Goal: Information Seeking & Learning: Learn about a topic

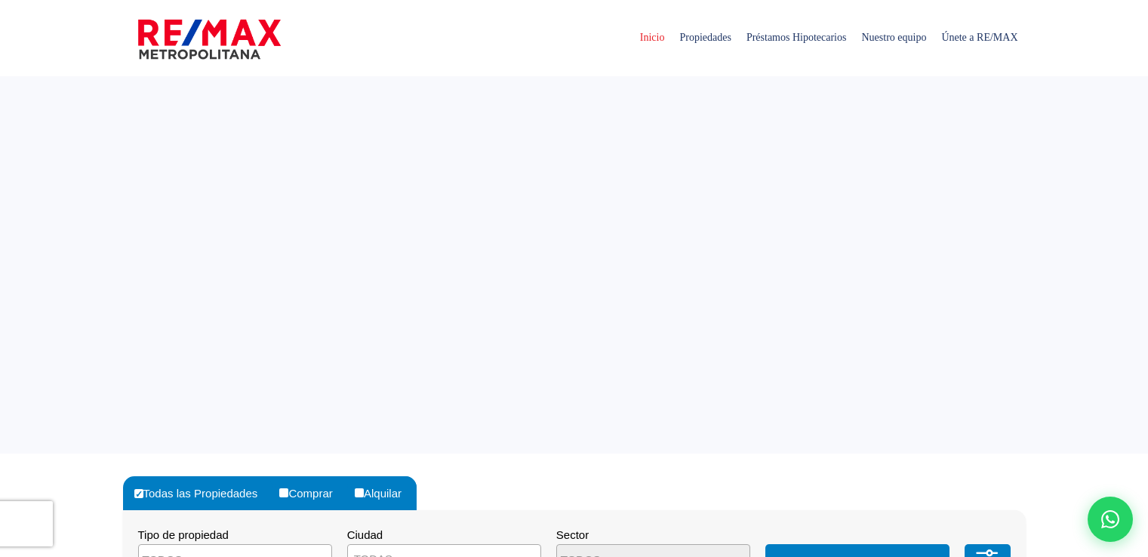
select select
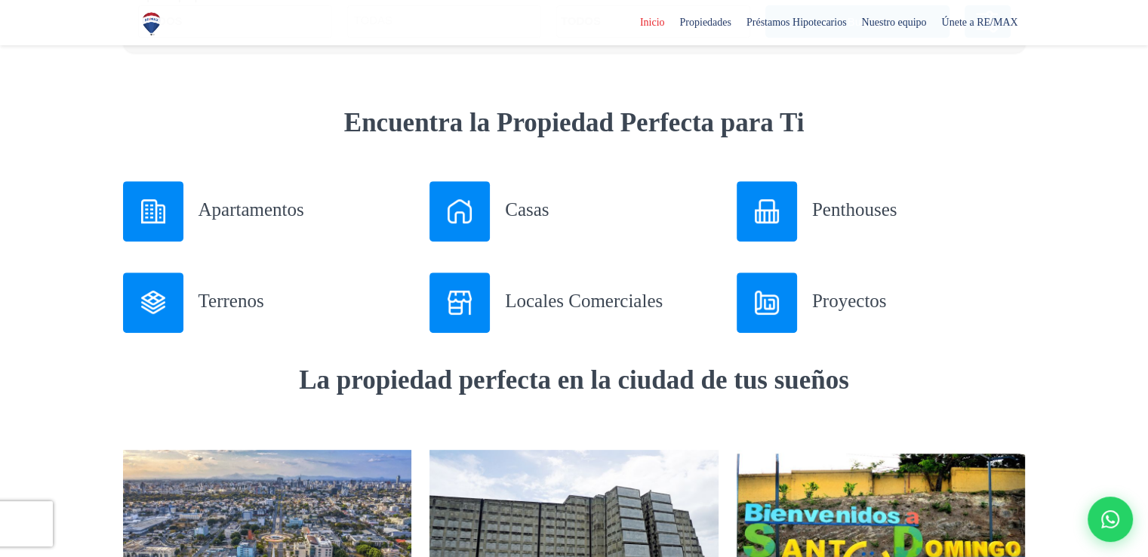
scroll to position [604, 0]
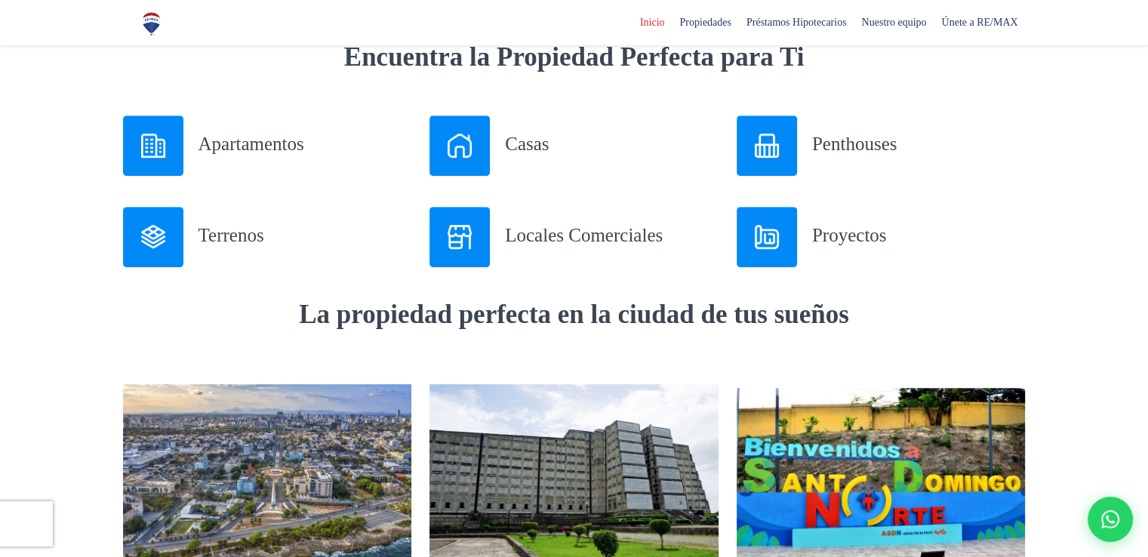
click at [152, 240] on img at bounding box center [153, 237] width 24 height 24
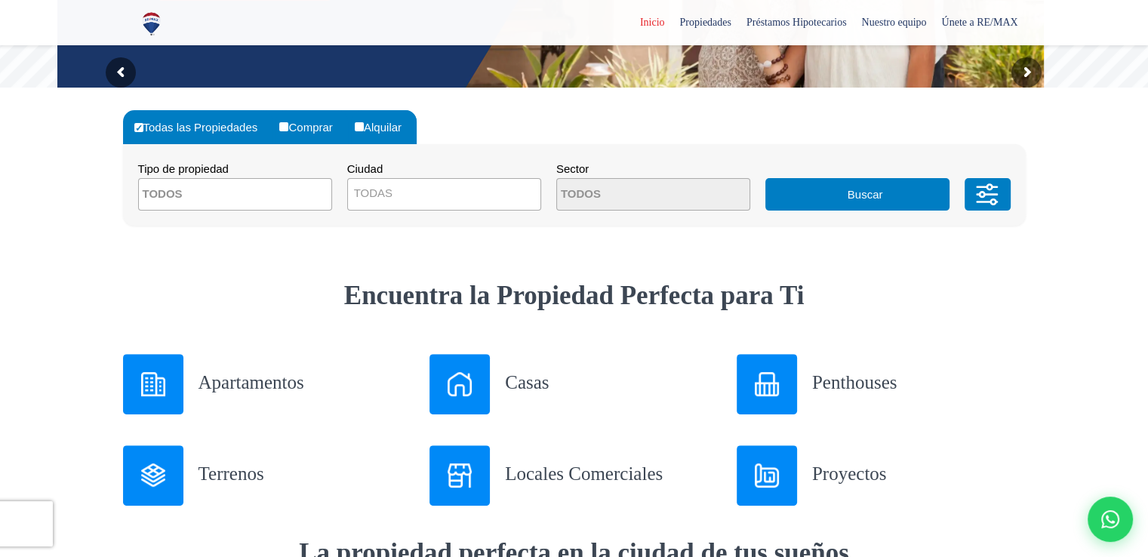
scroll to position [151, 0]
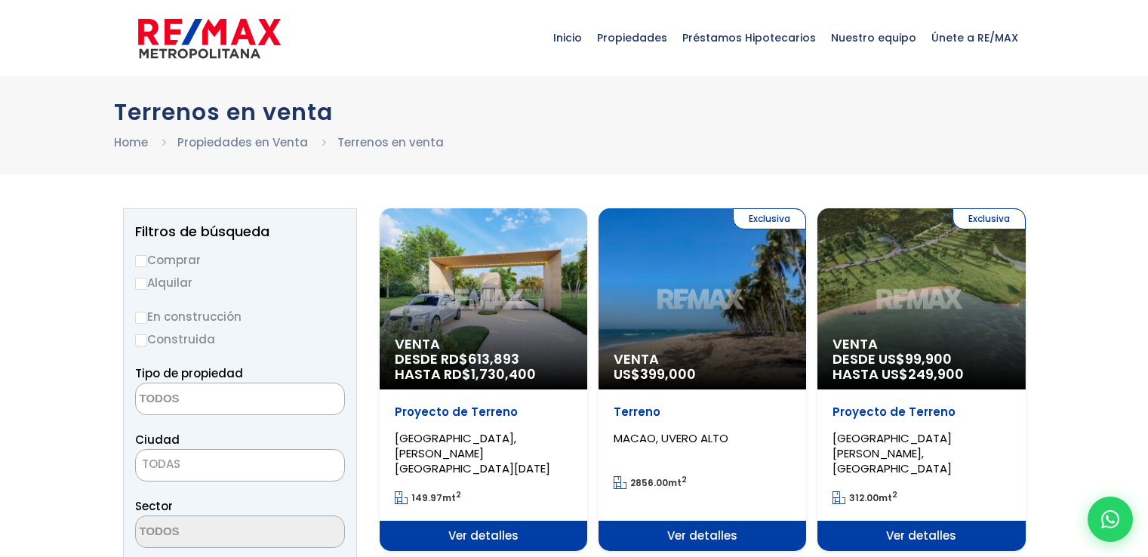
select select
click at [142, 259] on input "Comprar" at bounding box center [141, 261] width 12 height 12
radio input "true"
click at [183, 398] on textarea "Search" at bounding box center [209, 399] width 146 height 32
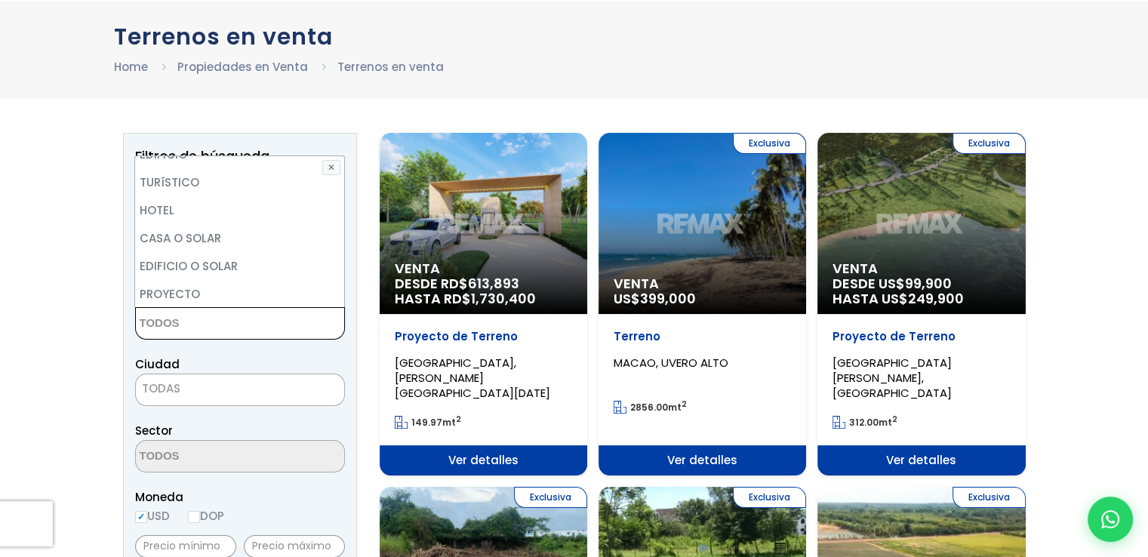
scroll to position [201, 0]
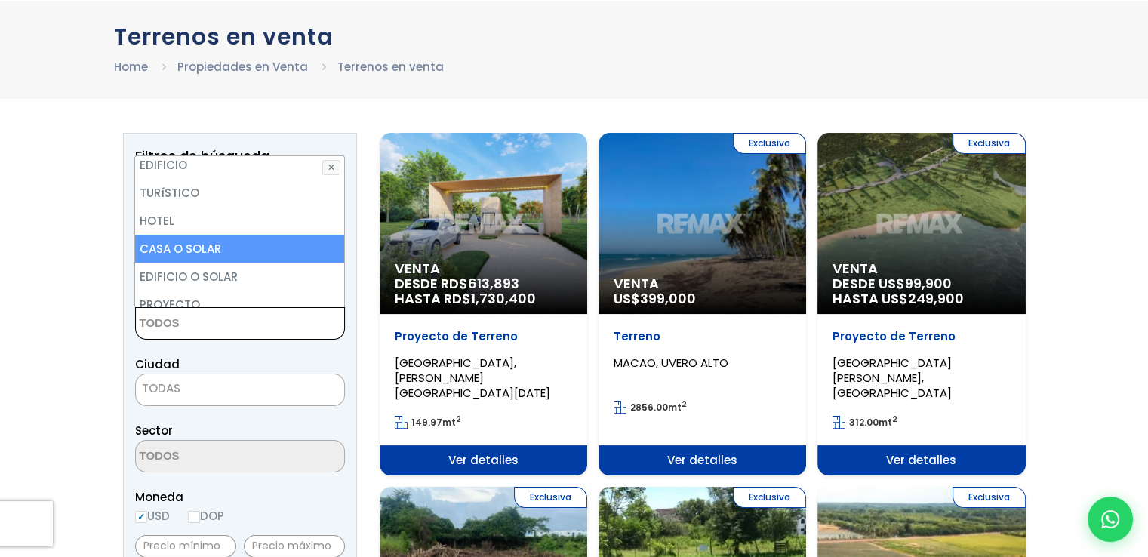
click at [266, 248] on li "CASA O SOLAR" at bounding box center [239, 249] width 208 height 28
select select "house+or+land"
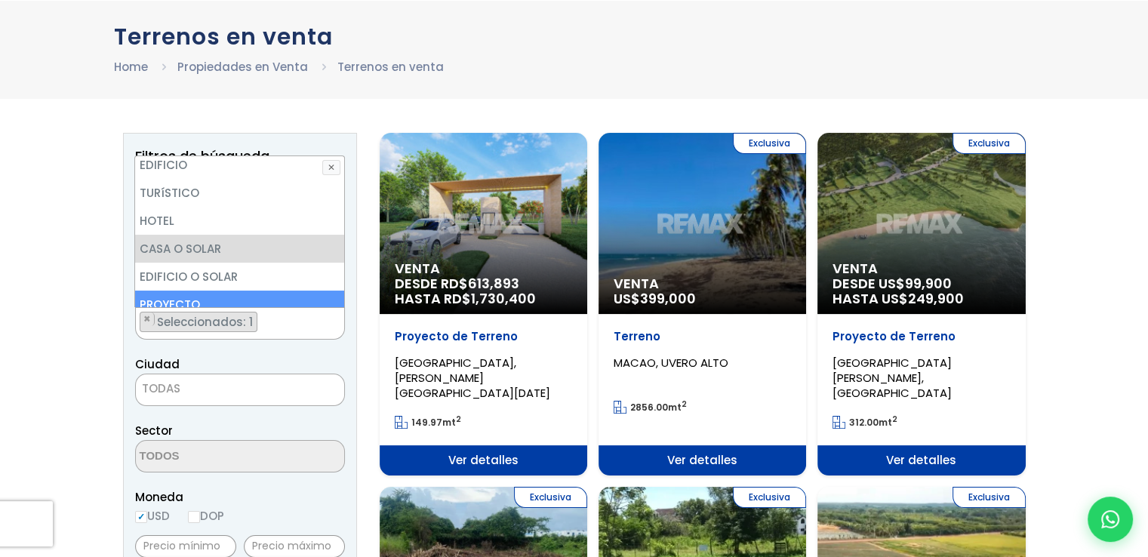
click at [192, 385] on span "TODAS" at bounding box center [240, 388] width 208 height 21
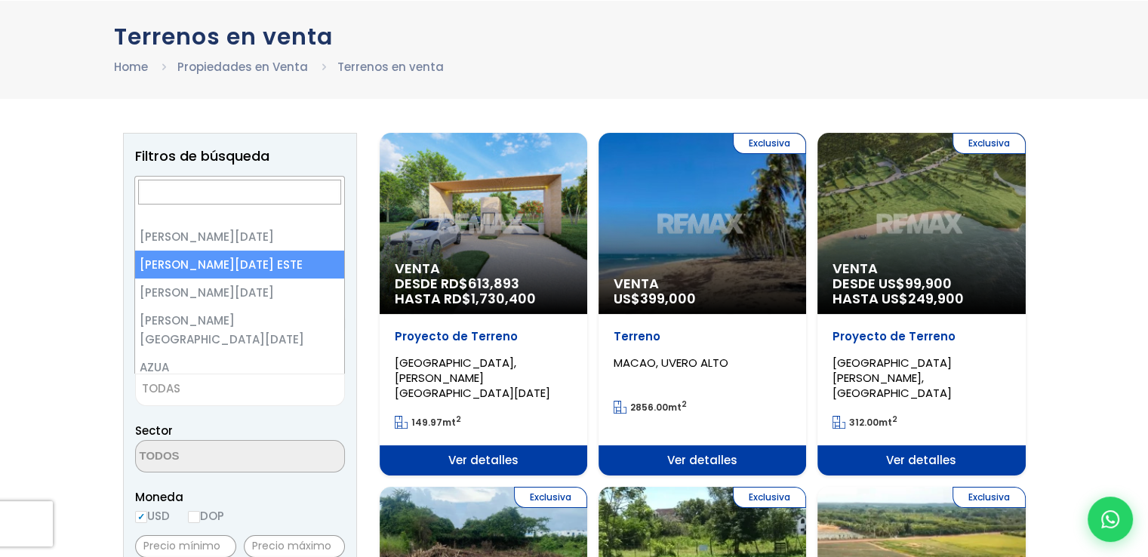
select select "148"
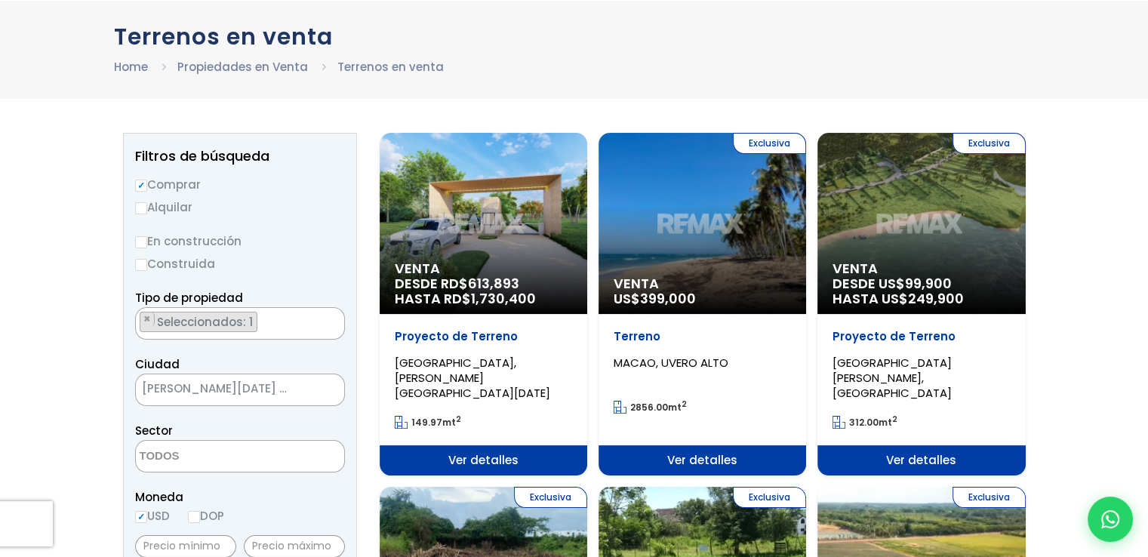
click at [206, 457] on textarea "Search" at bounding box center [209, 457] width 146 height 32
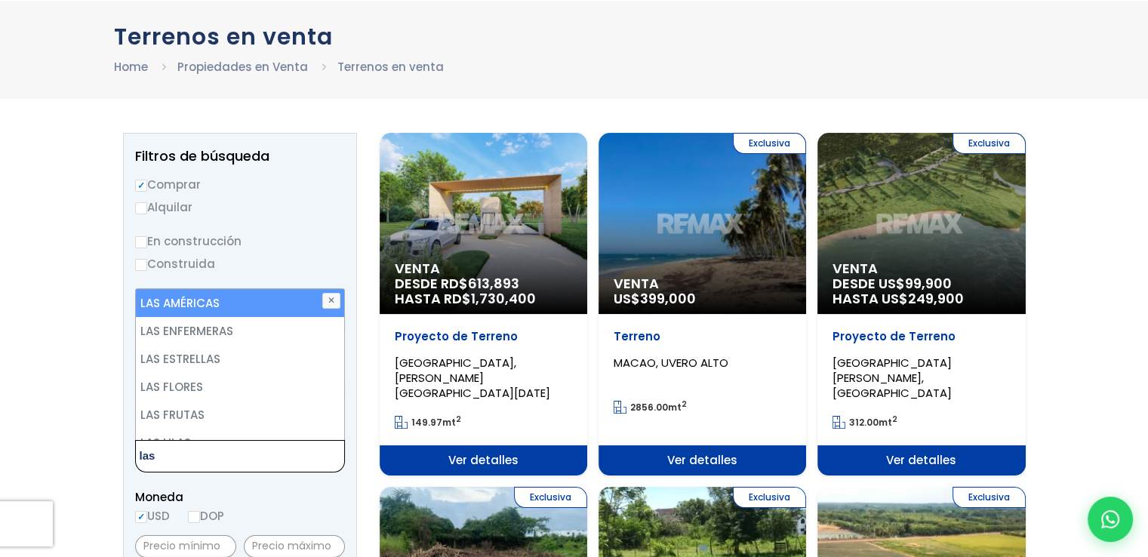
type textarea "las"
click at [279, 308] on li "LAS AMÉRICAS" at bounding box center [240, 303] width 208 height 28
select select "13156"
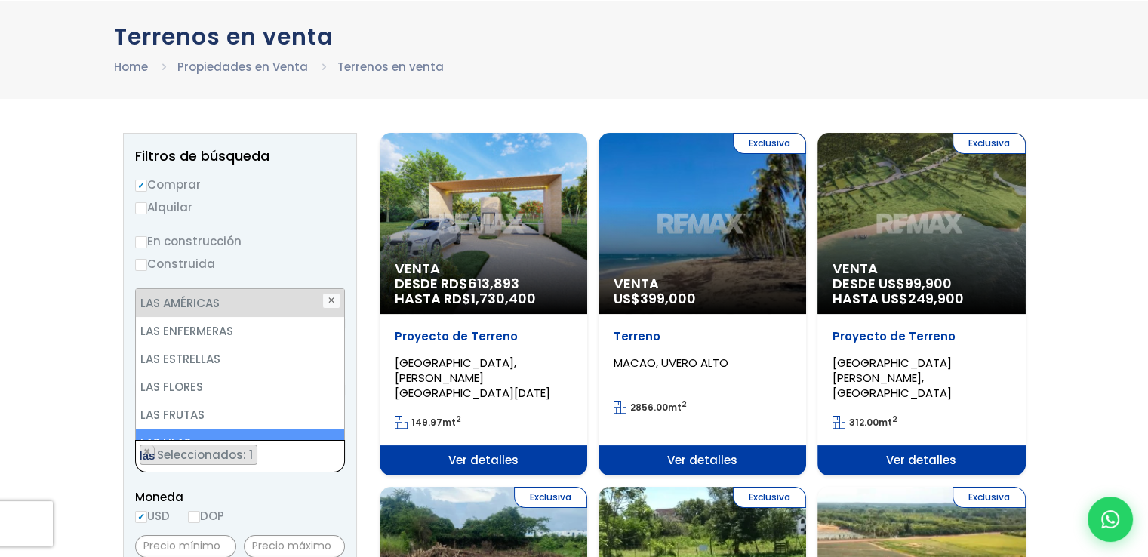
click at [272, 451] on ul "× Seleccionados: 1" at bounding box center [230, 457] width 189 height 32
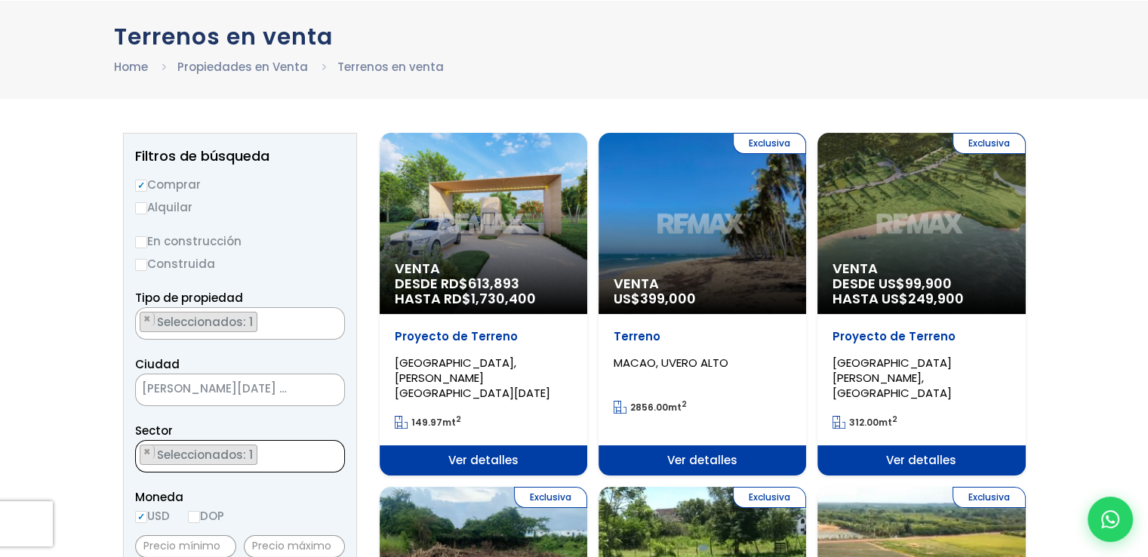
click at [282, 460] on ul "× Seleccionados: 1" at bounding box center [230, 457] width 189 height 32
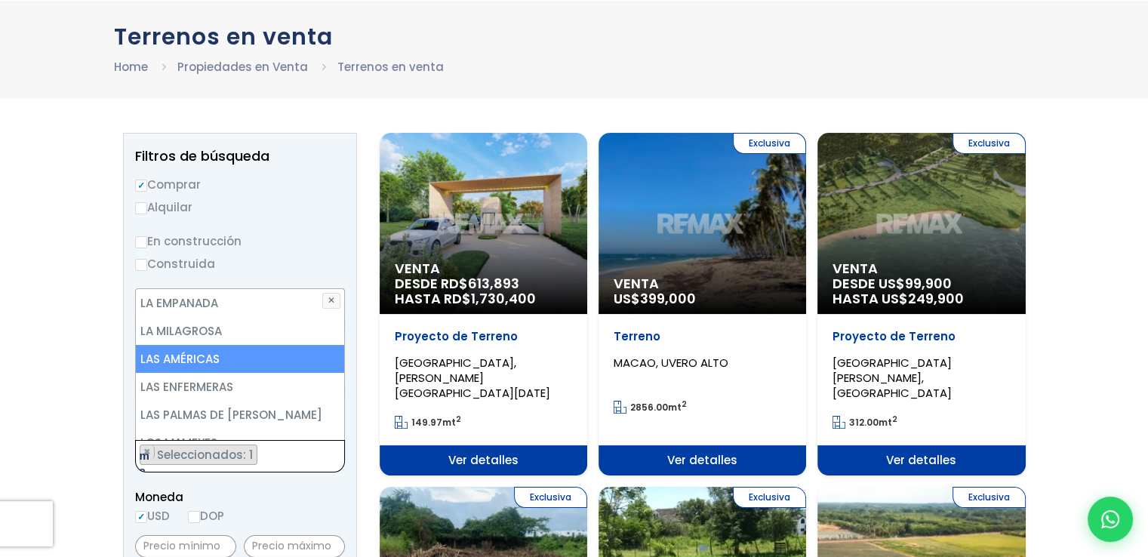
scroll to position [0, 0]
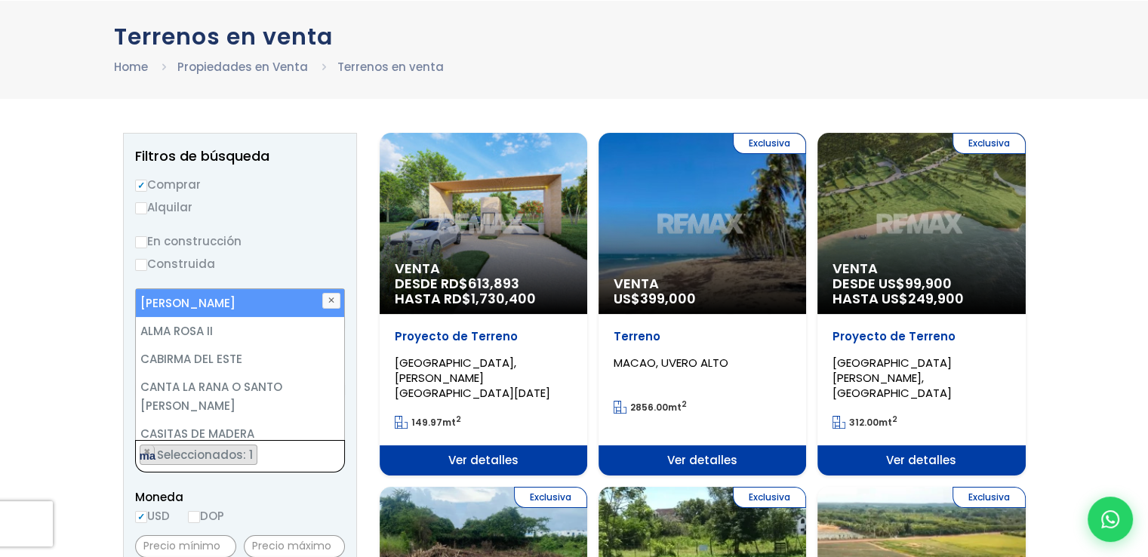
type textarea "m"
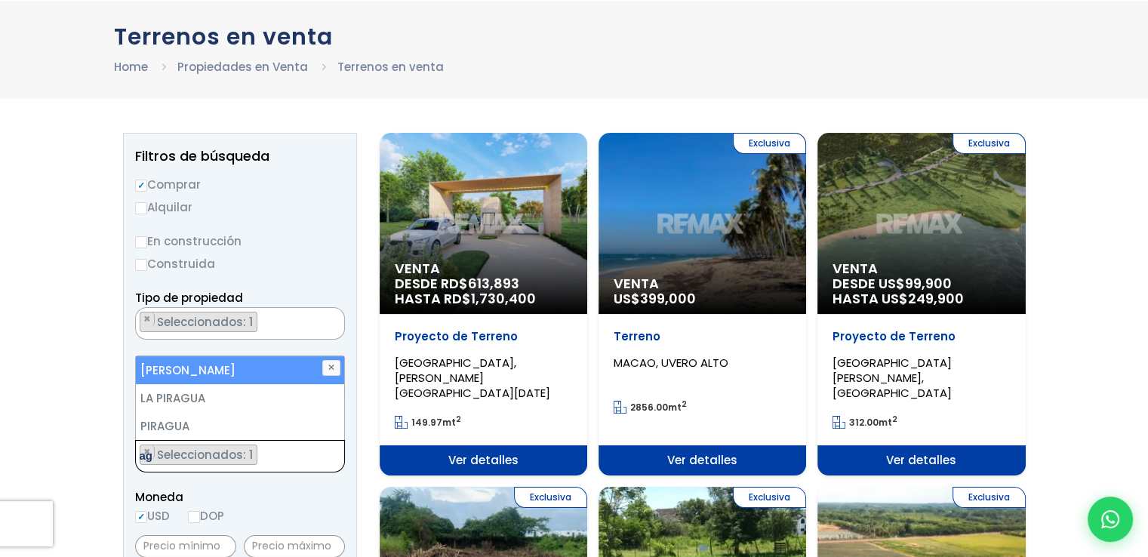
type textarea "a"
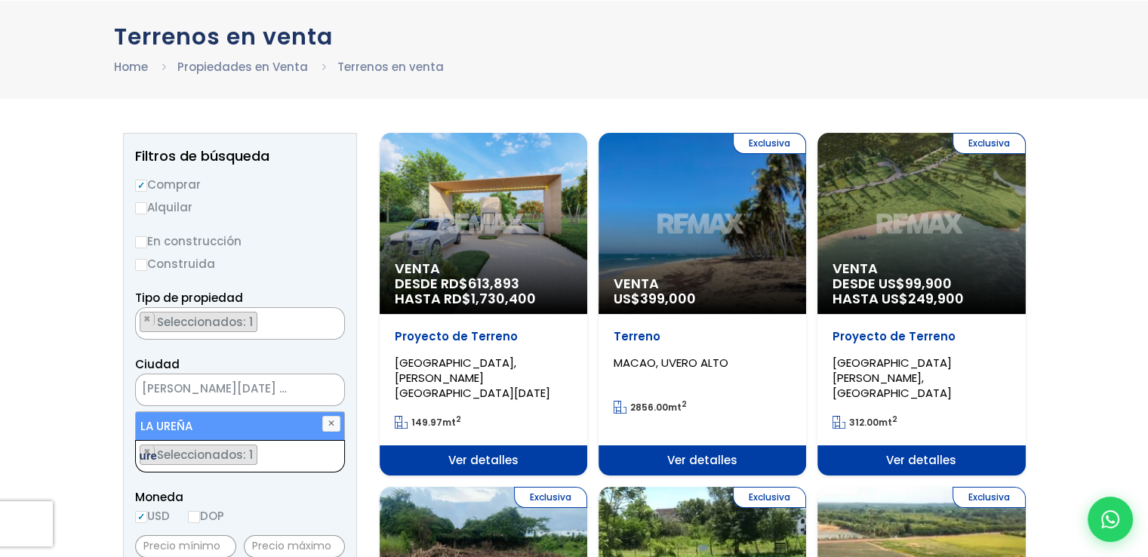
type textarea "ure"
click at [272, 426] on li "LA UREÑA" at bounding box center [240, 426] width 208 height 28
select select "13156"
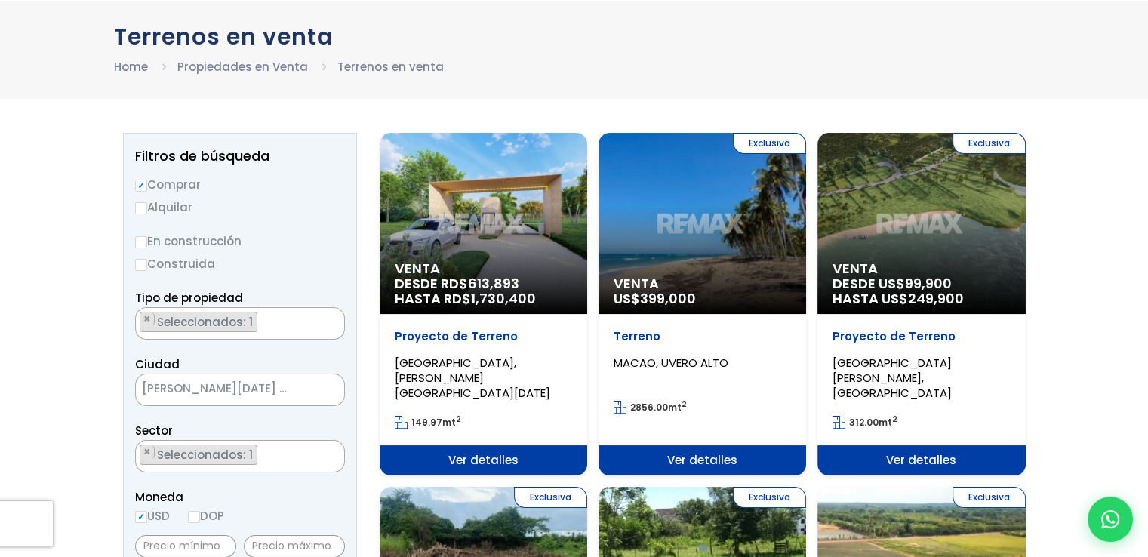
click at [278, 493] on span "Moneda" at bounding box center [240, 497] width 210 height 19
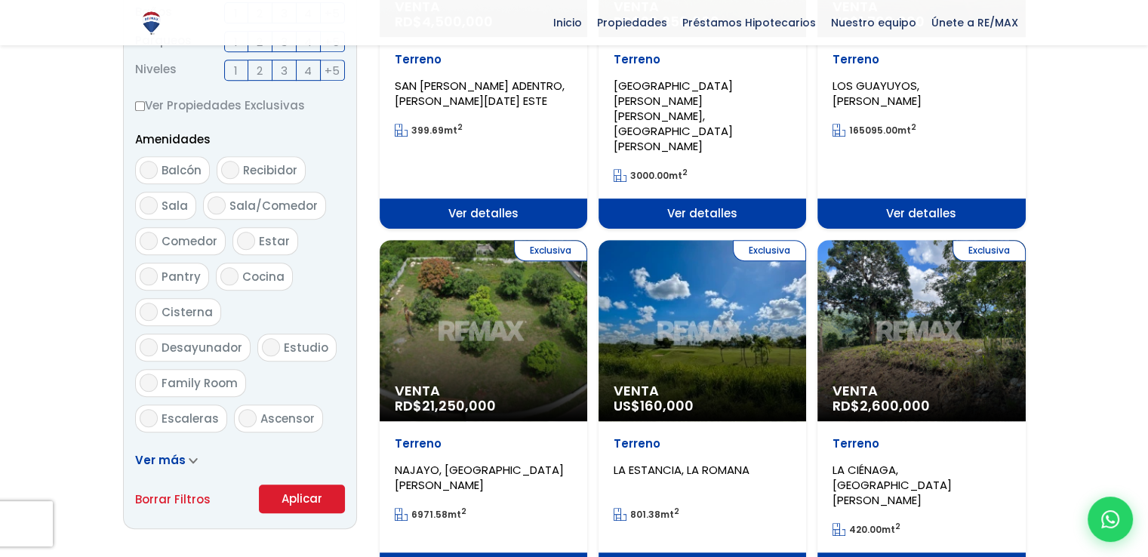
scroll to position [906, 0]
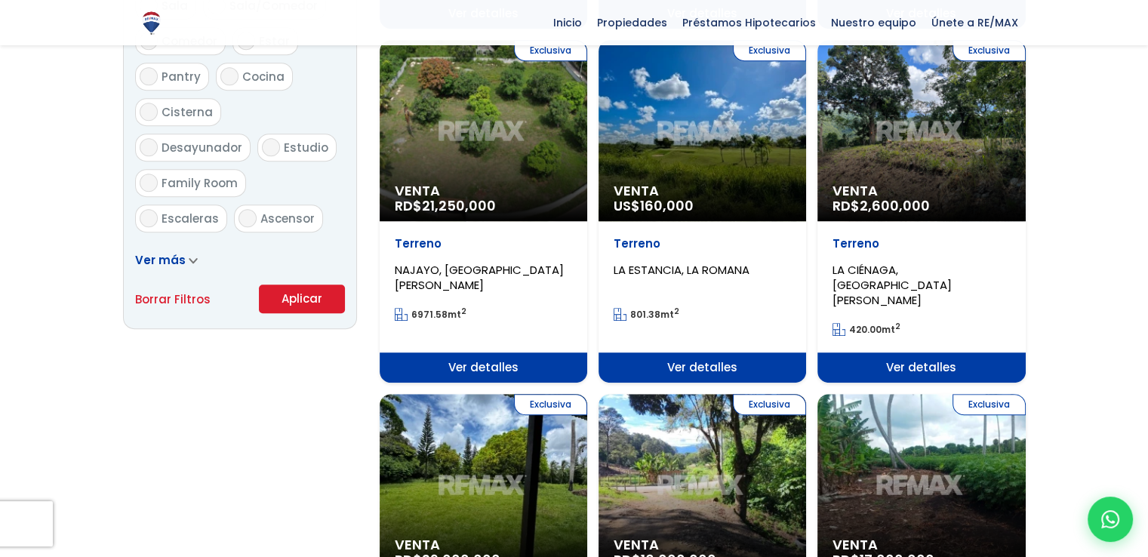
click at [294, 297] on button "Aplicar" at bounding box center [302, 299] width 86 height 29
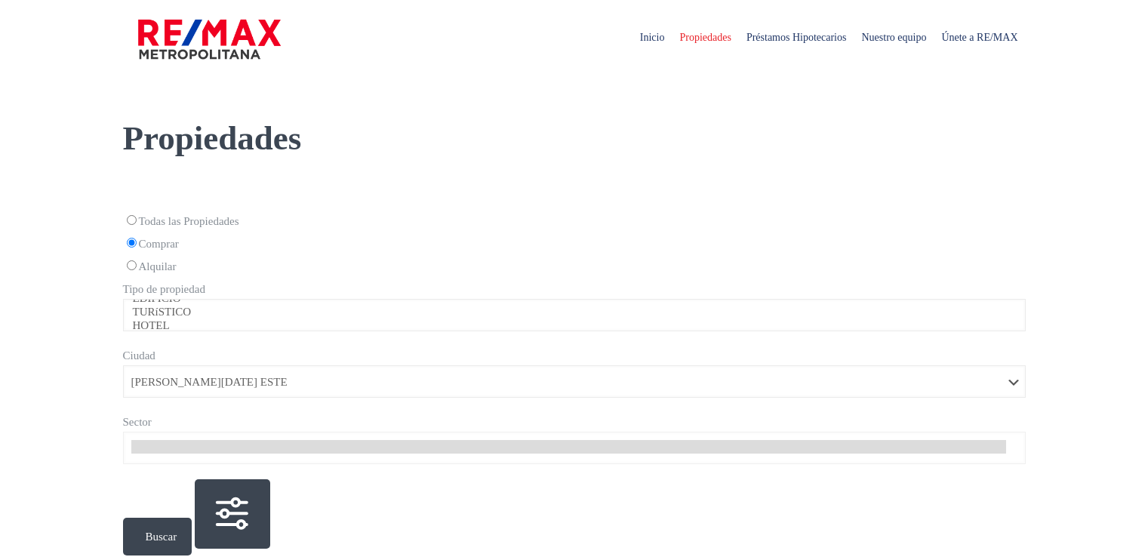
select select "148"
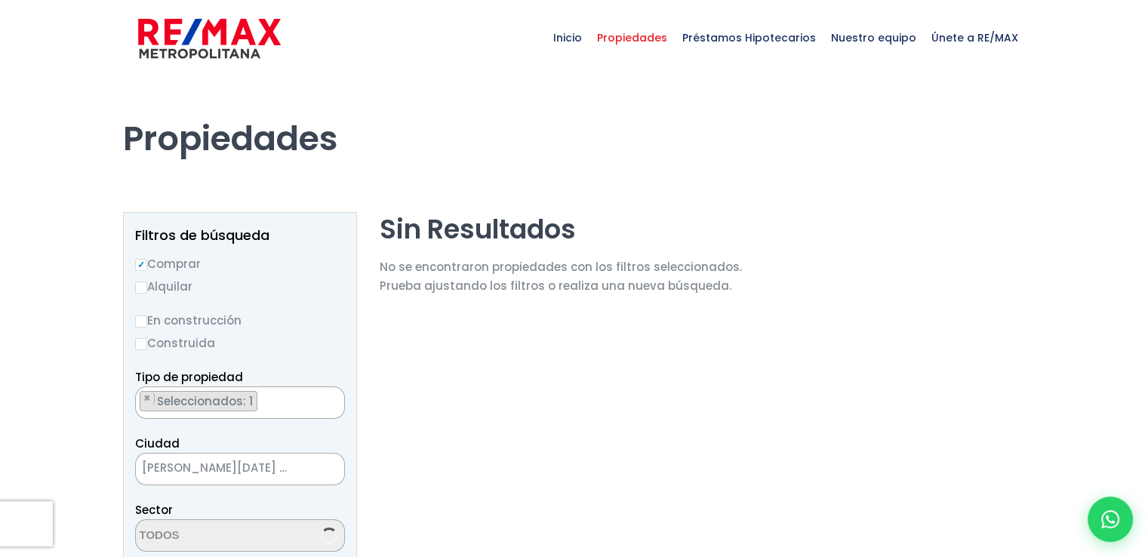
select select "13156"
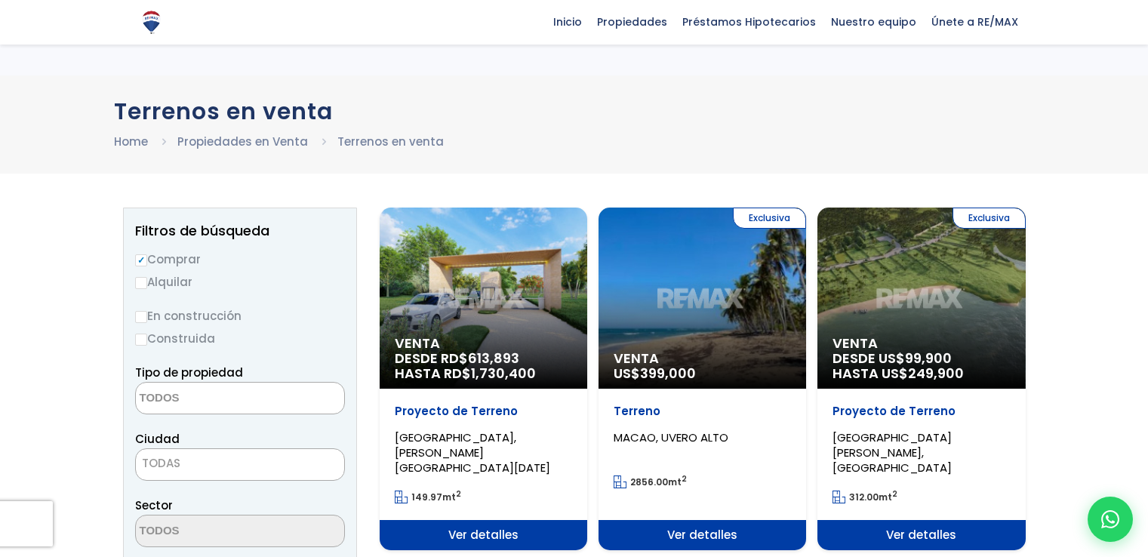
select select "house+or+land"
select select "148"
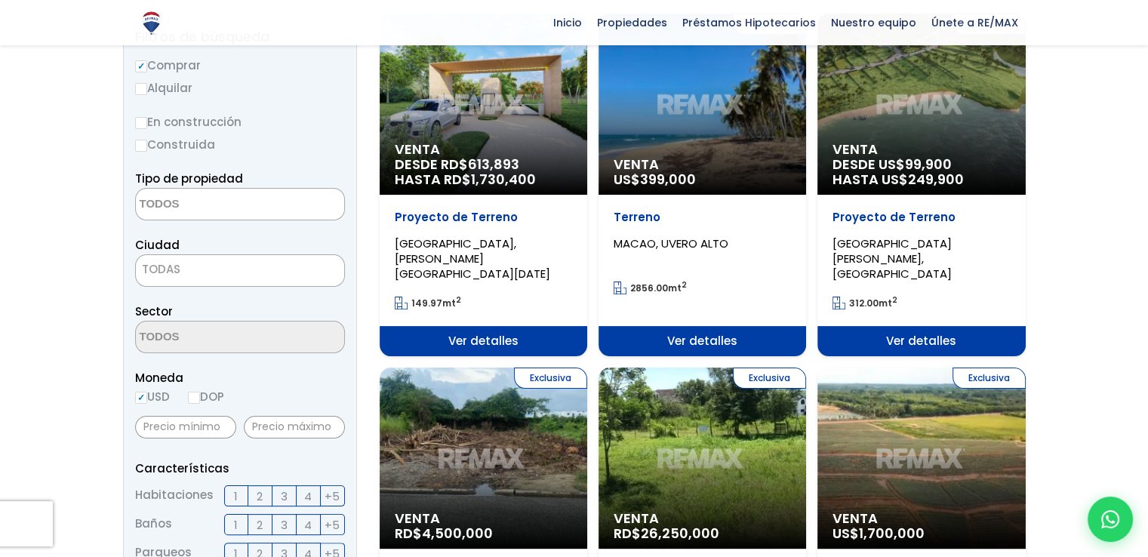
scroll to position [75, 0]
